Goal: Use online tool/utility: Utilize a website feature to perform a specific function

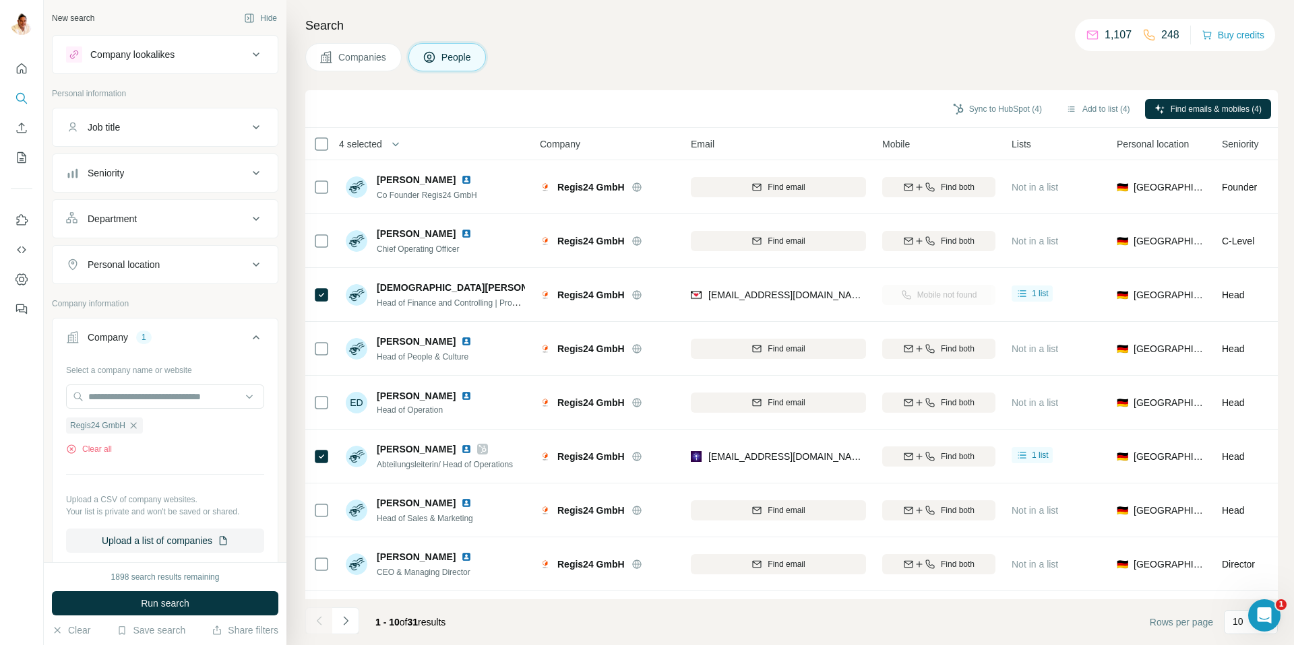
scroll to position [100, 3]
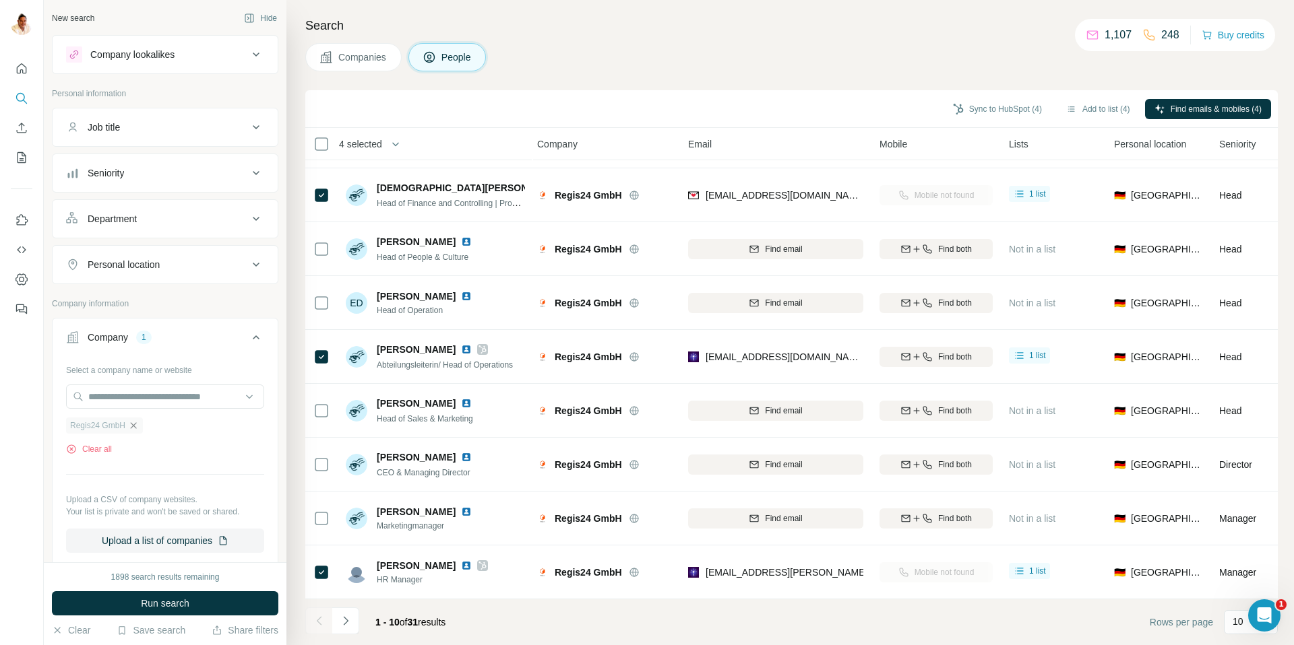
click at [137, 427] on icon "button" at bounding box center [133, 425] width 11 height 11
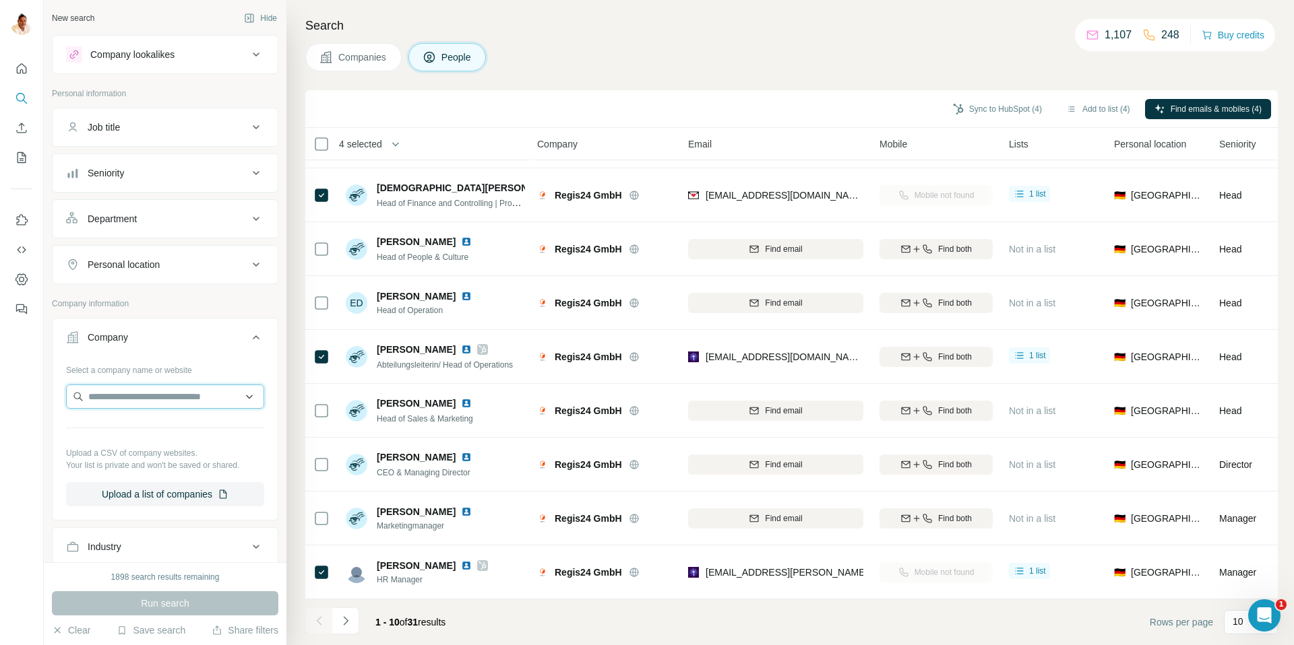
click at [141, 389] on input "text" at bounding box center [165, 397] width 198 height 24
paste input "**********"
type input "**********"
click at [169, 447] on p "[PERSON_NAME][DOMAIN_NAME]" at bounding box center [175, 453] width 154 height 12
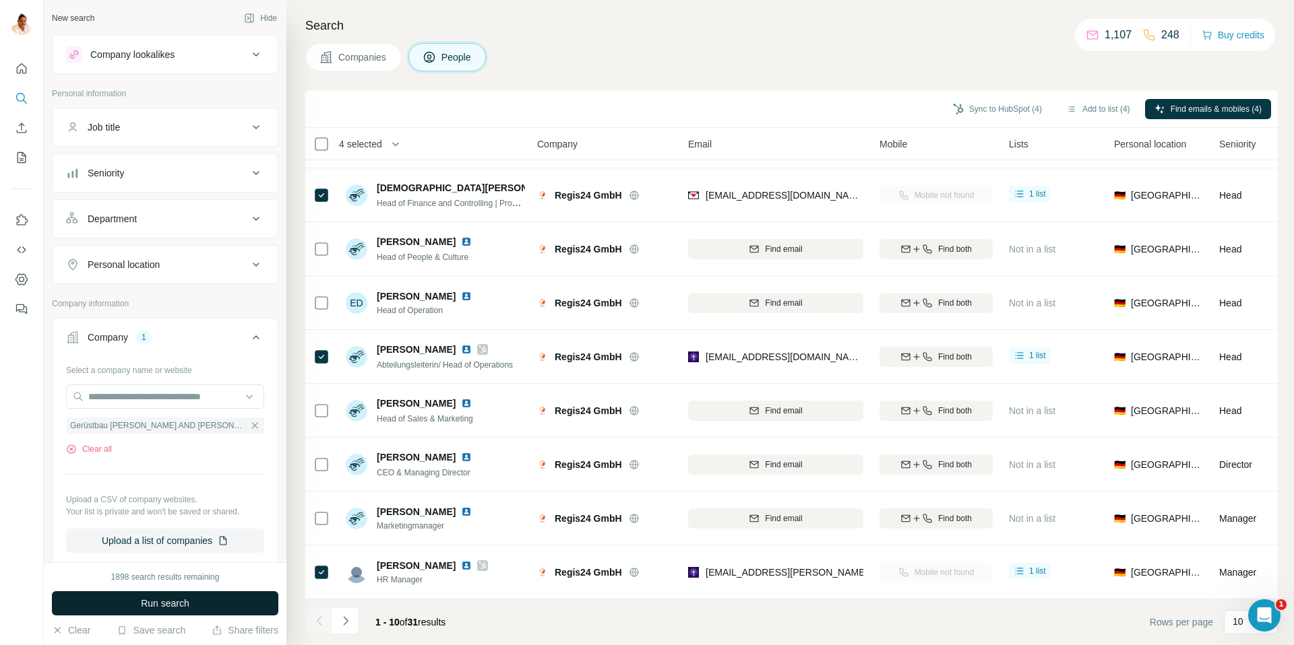
click at [152, 601] on span "Run search" at bounding box center [165, 603] width 49 height 13
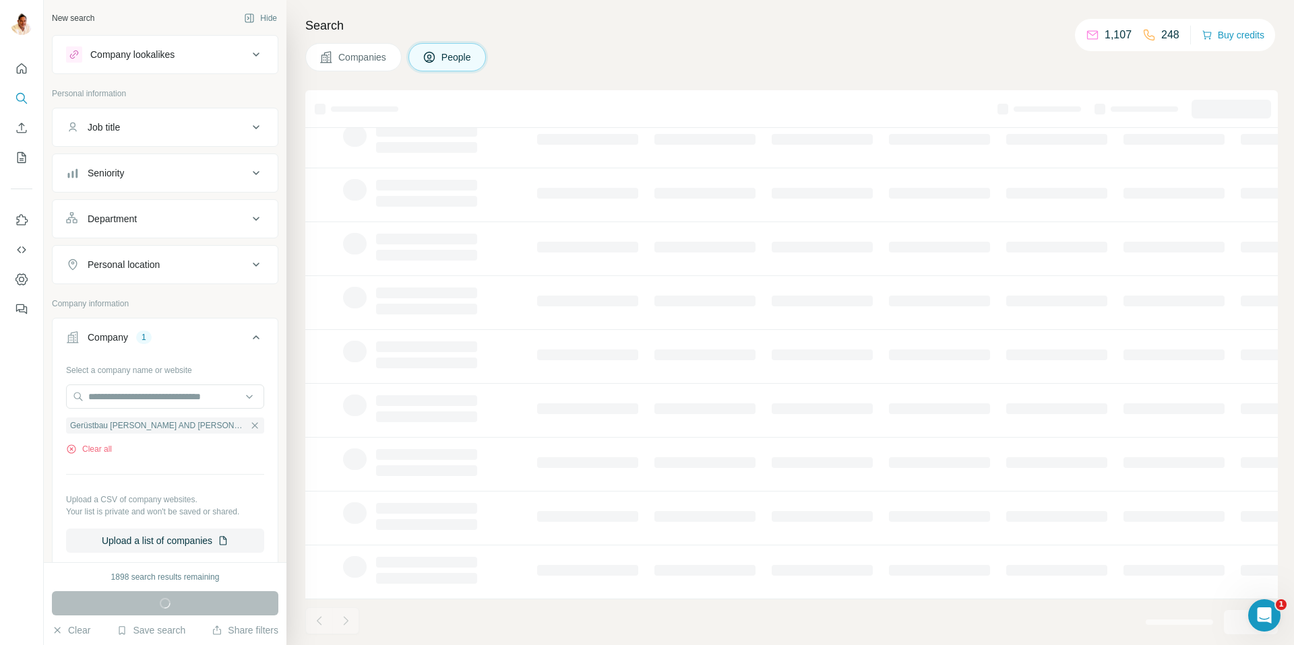
scroll to position [0, 3]
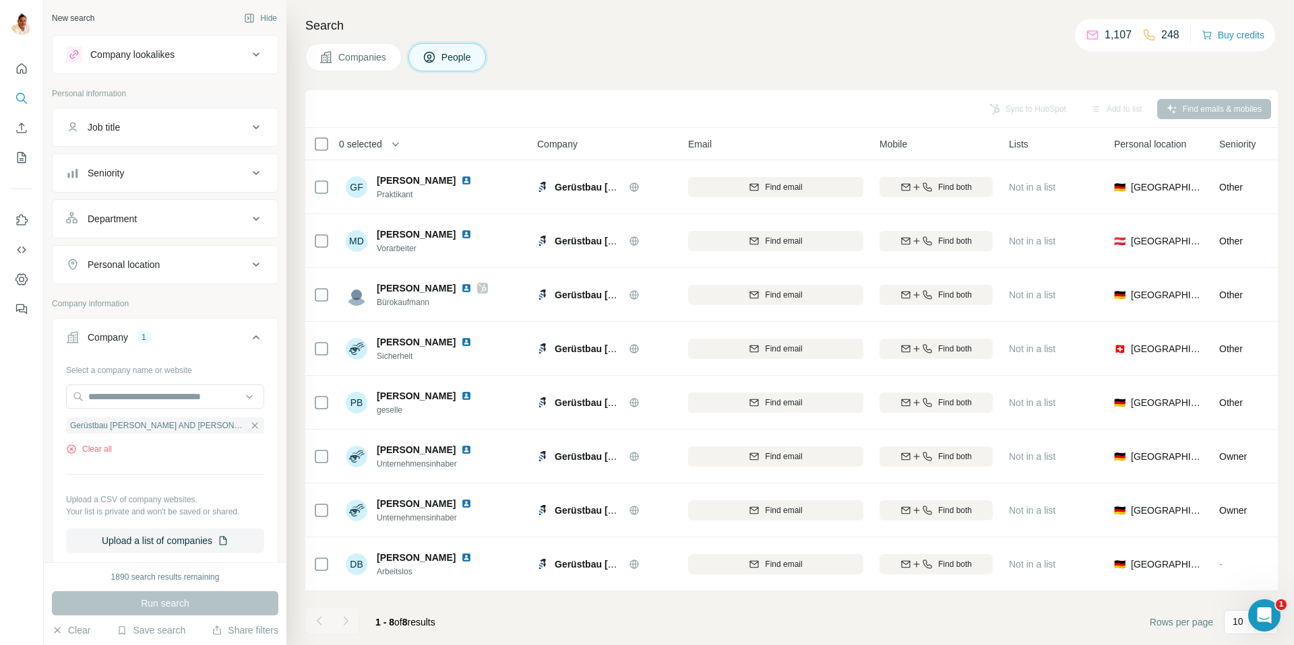
drag, startPoint x: 343, startPoint y: 621, endPoint x: 336, endPoint y: 621, distance: 7.4
click at [343, 621] on div at bounding box center [345, 621] width 27 height 27
click at [305, 622] on div "Search Companies People Sync to HubSpot Add to list Find emails & mobiles 0 sel…" at bounding box center [789, 322] width 1007 height 645
click at [321, 622] on div at bounding box center [318, 621] width 27 height 27
click at [384, 61] on span "Companies" at bounding box center [362, 57] width 49 height 13
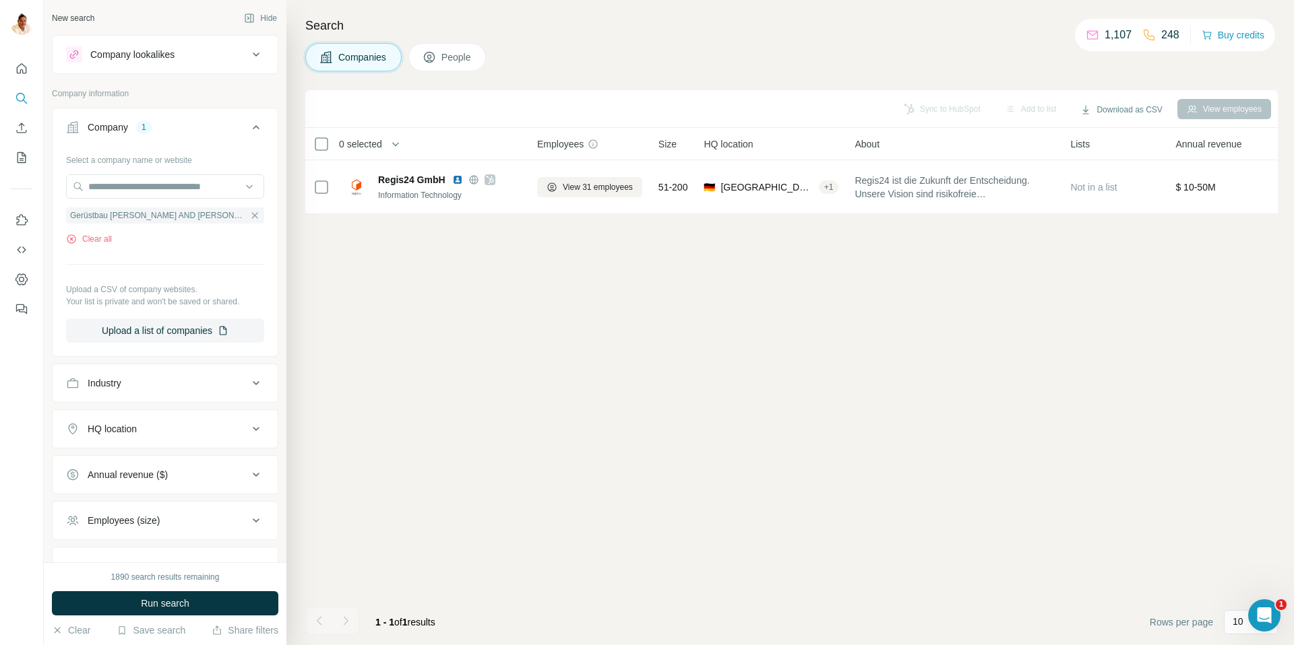
click at [170, 604] on span "Run search" at bounding box center [165, 603] width 49 height 13
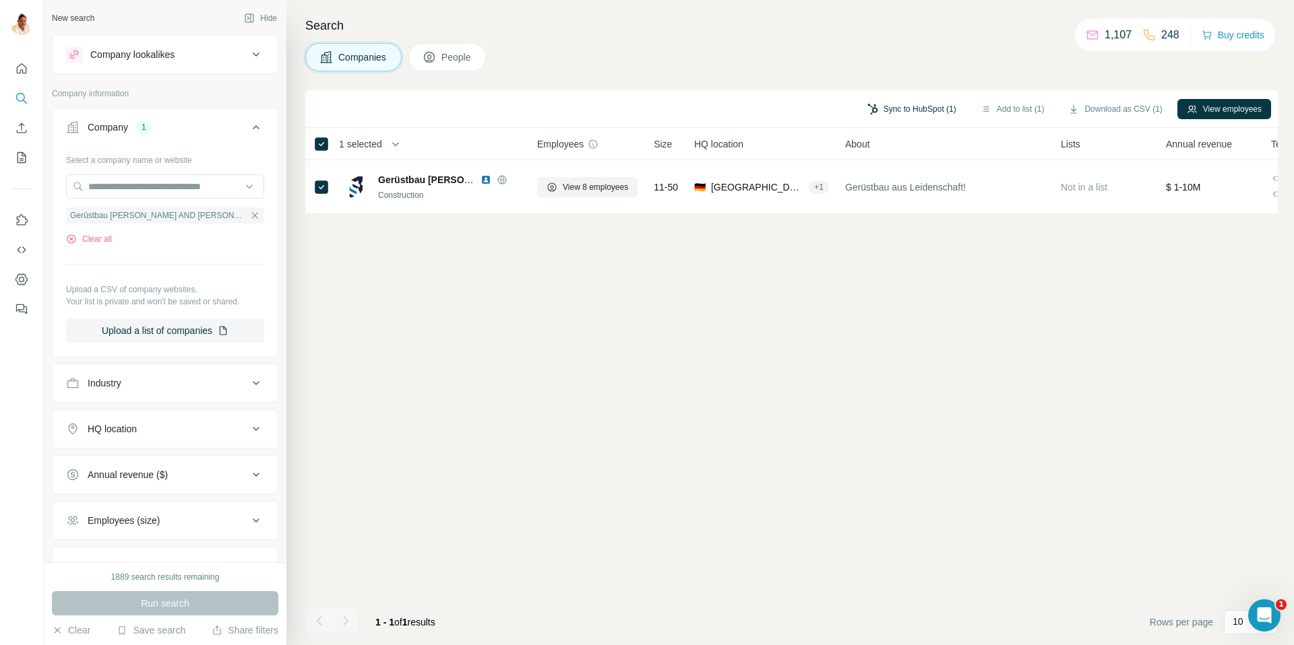
click at [900, 108] on button "Sync to HubSpot (1)" at bounding box center [912, 109] width 108 height 20
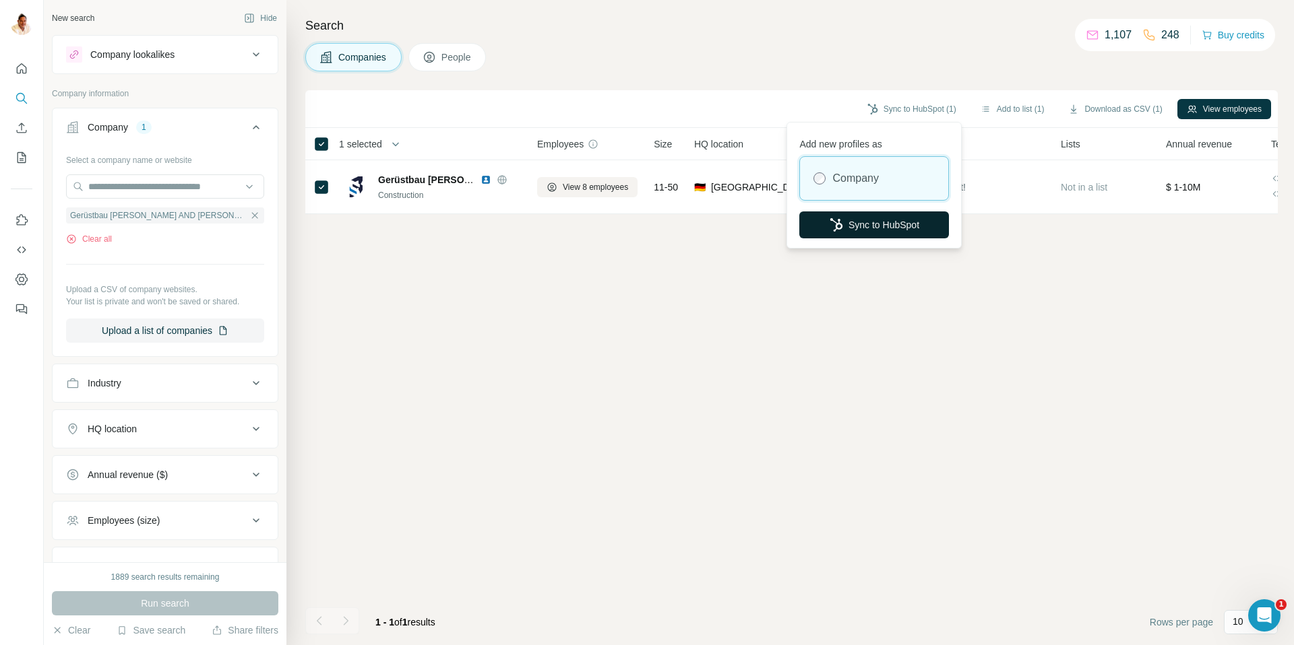
click at [891, 226] on button "Sync to HubSpot" at bounding box center [874, 225] width 150 height 27
